Goal: Task Accomplishment & Management: Complete application form

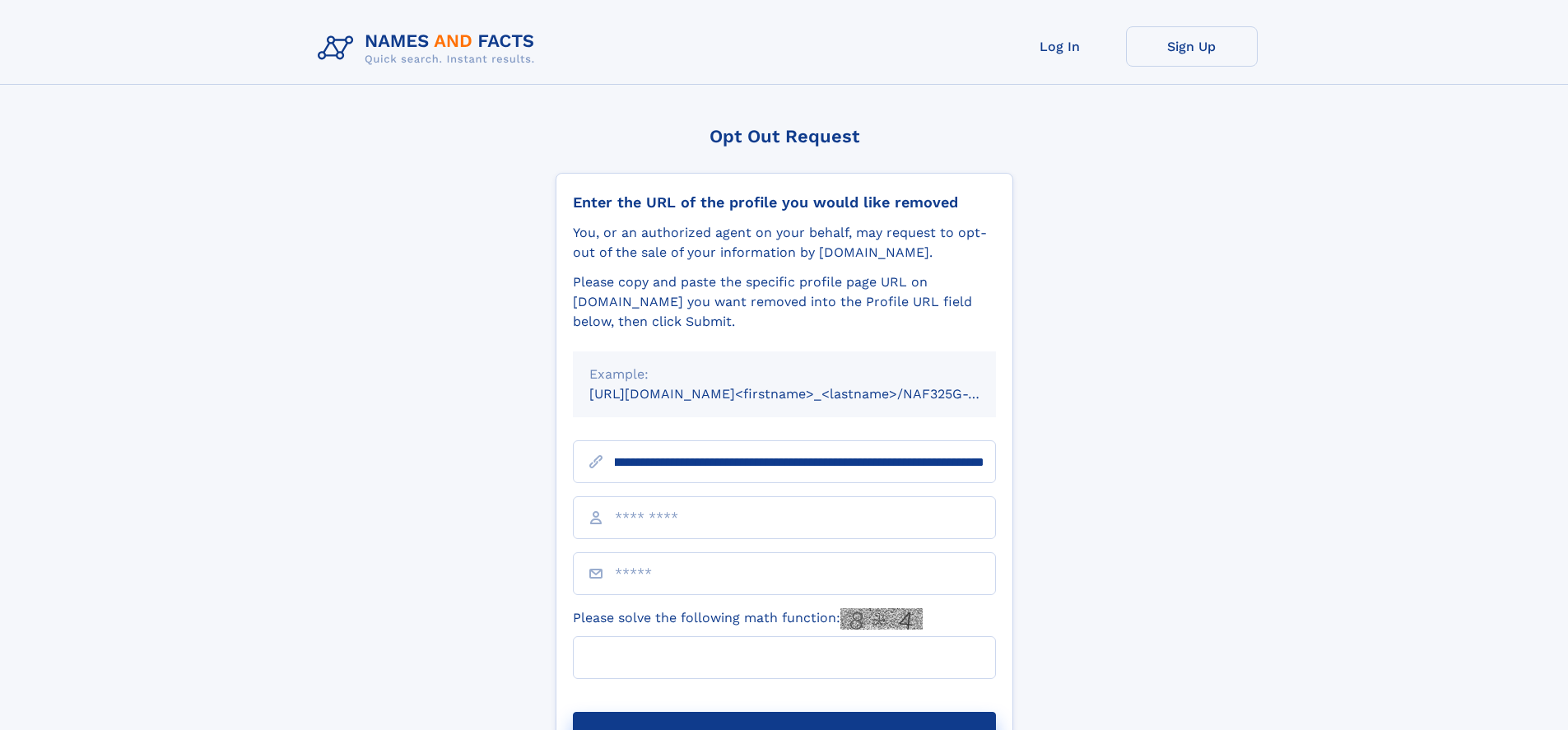
scroll to position [0, 160]
type input "**********"
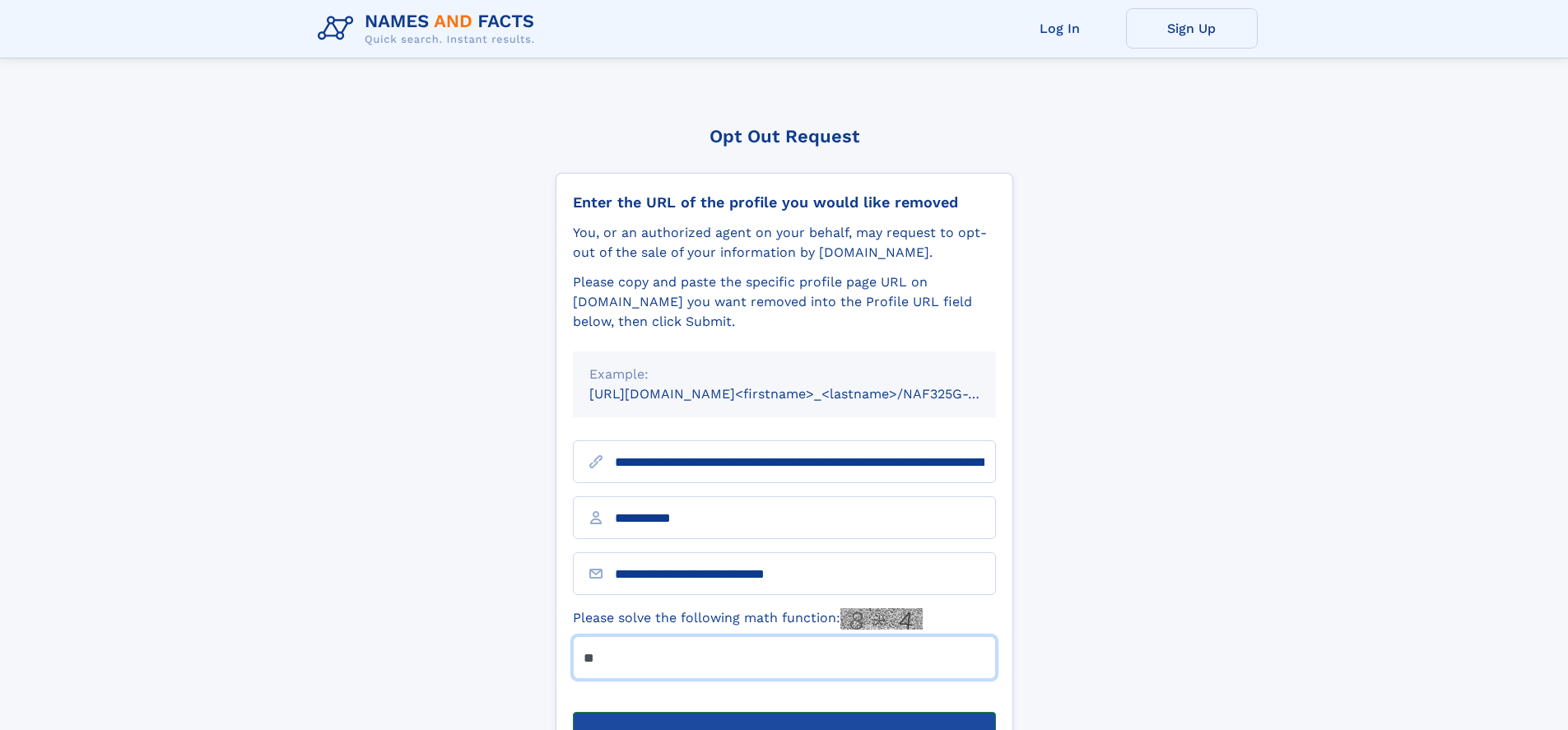
type input "**"
click at [784, 712] on button "Submit Opt Out Request" at bounding box center [784, 738] width 423 height 52
